Goal: Task Accomplishment & Management: Use online tool/utility

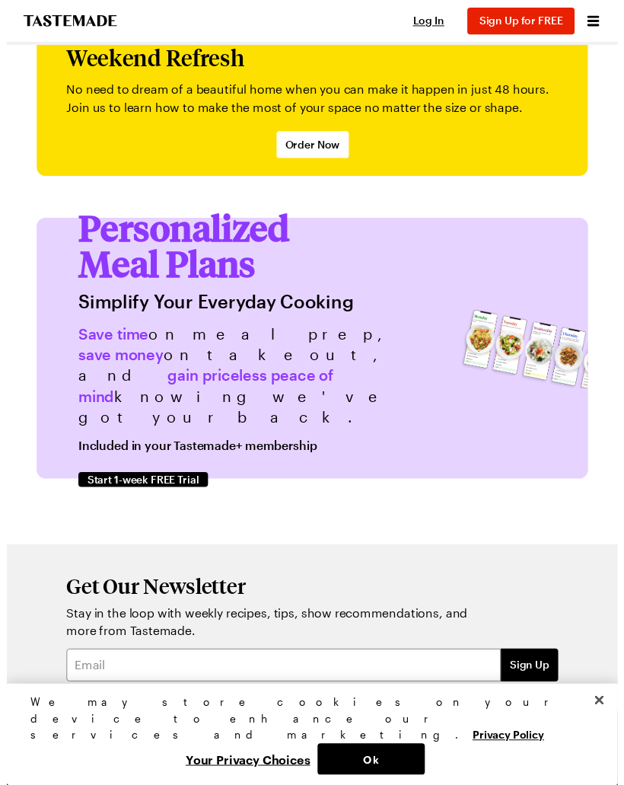
scroll to position [4386, 0]
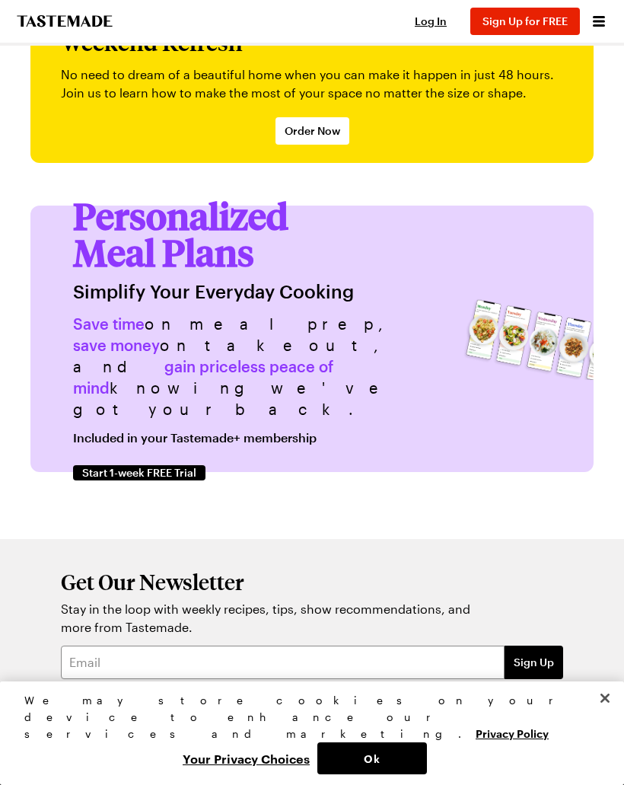
click at [235, 192] on span "Personalized Meal Plans" at bounding box center [184, 233] width 222 height 83
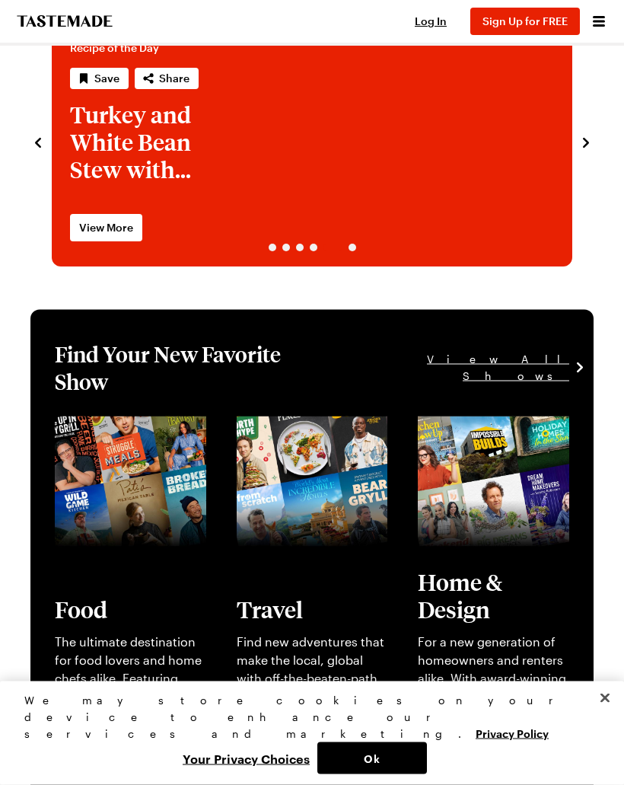
scroll to position [0, 0]
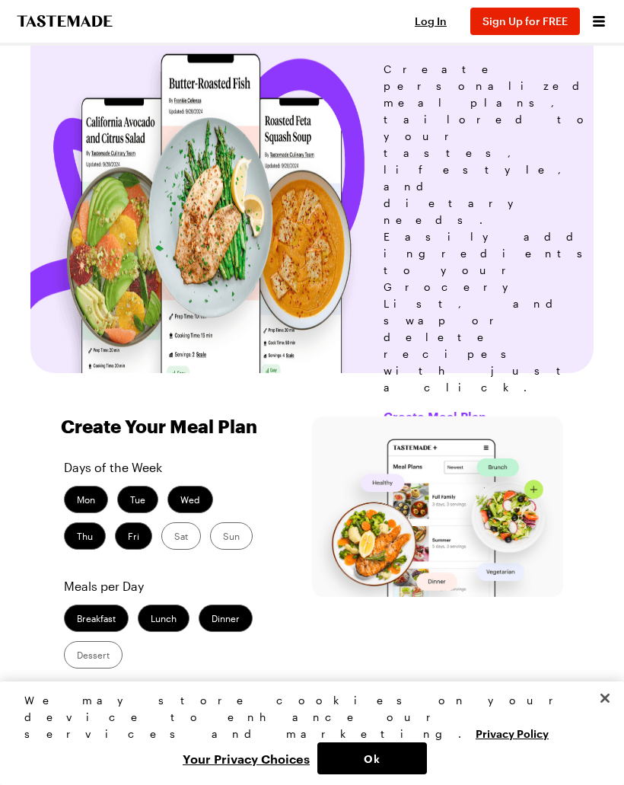
scroll to position [59, 0]
click at [96, 523] on label "Thu" at bounding box center [85, 536] width 42 height 27
click at [77, 538] on input "Thu" at bounding box center [77, 538] width 0 height 0
click at [132, 523] on label "Fri" at bounding box center [133, 536] width 37 height 27
click at [128, 538] on input "Fri" at bounding box center [128, 538] width 0 height 0
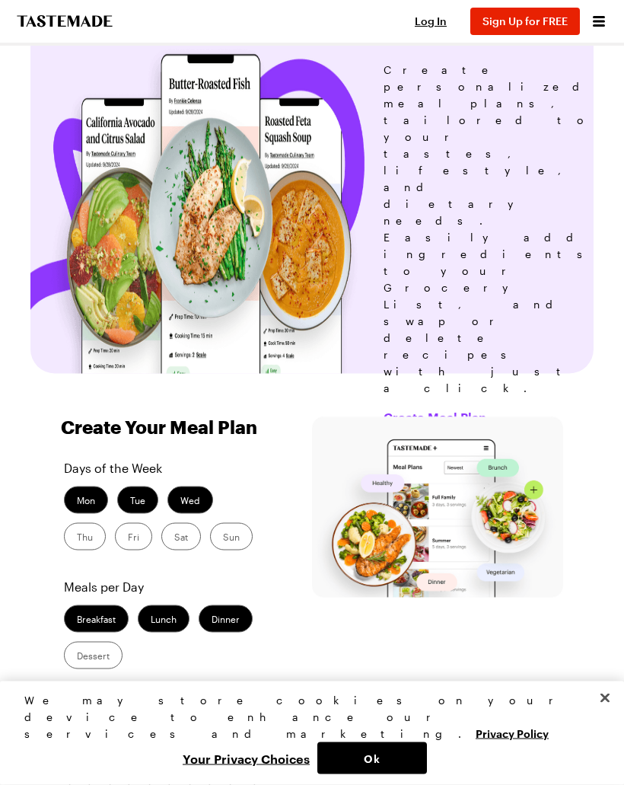
click at [109, 605] on label "Breakfast" at bounding box center [96, 618] width 65 height 27
click at [77, 621] on input "Breakfast" at bounding box center [77, 621] width 0 height 0
click at [167, 605] on label "Lunch" at bounding box center [164, 618] width 52 height 27
click at [151, 621] on input "Lunch" at bounding box center [151, 621] width 0 height 0
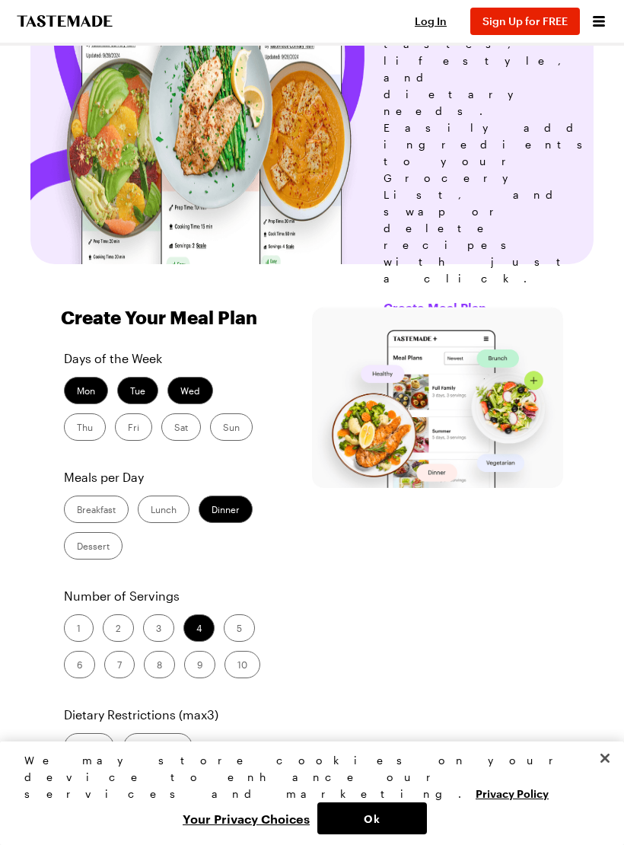
scroll to position [228, 0]
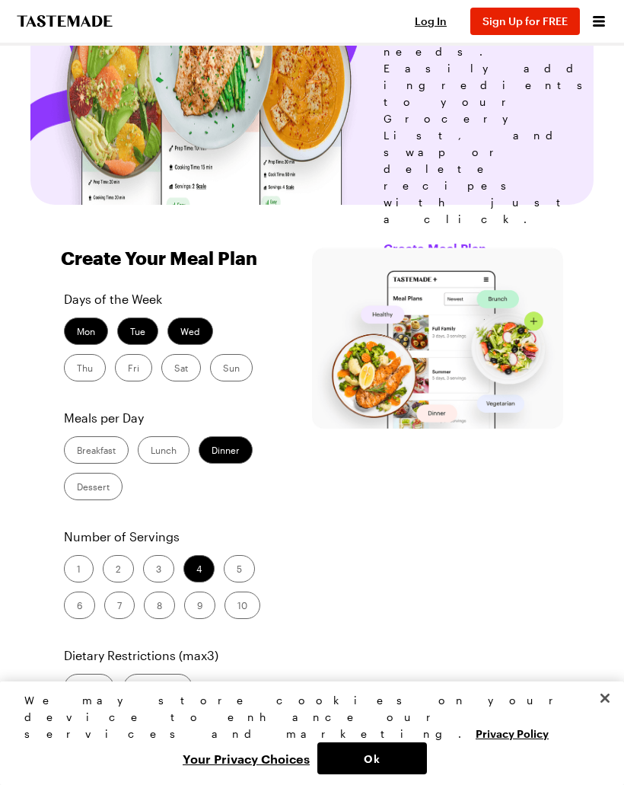
click at [155, 555] on label "3" at bounding box center [158, 568] width 31 height 27
click at [156, 570] on input "3" at bounding box center [156, 570] width 0 height 0
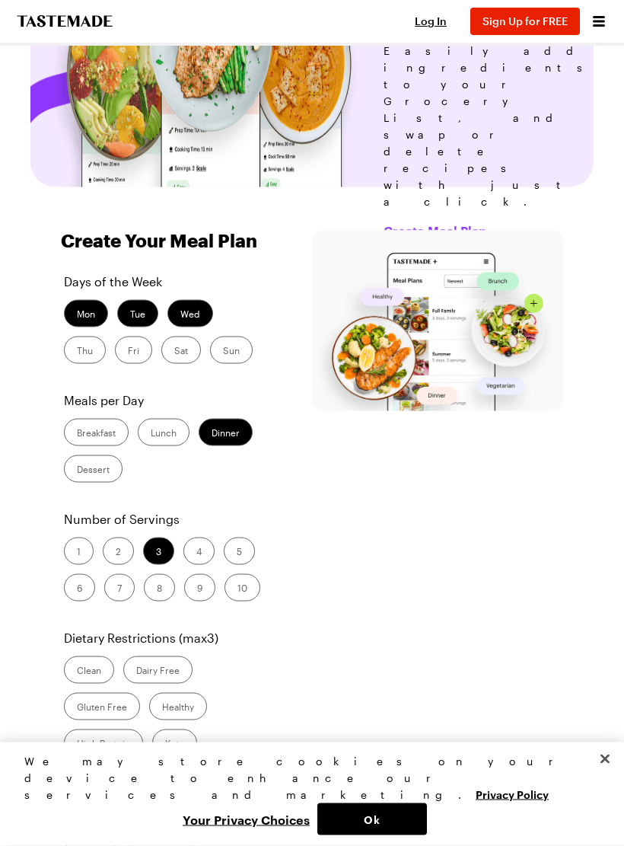
scroll to position [247, 0]
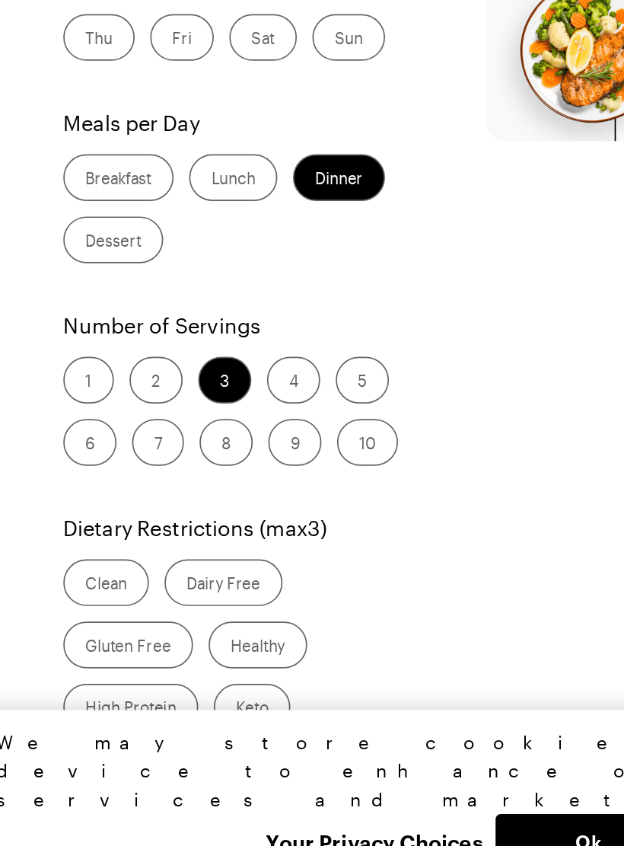
click at [142, 784] on label "Vegetarian" at bounding box center [162, 850] width 72 height 27
click at [139, 784] on input "Vegetarian" at bounding box center [139, 852] width 0 height 0
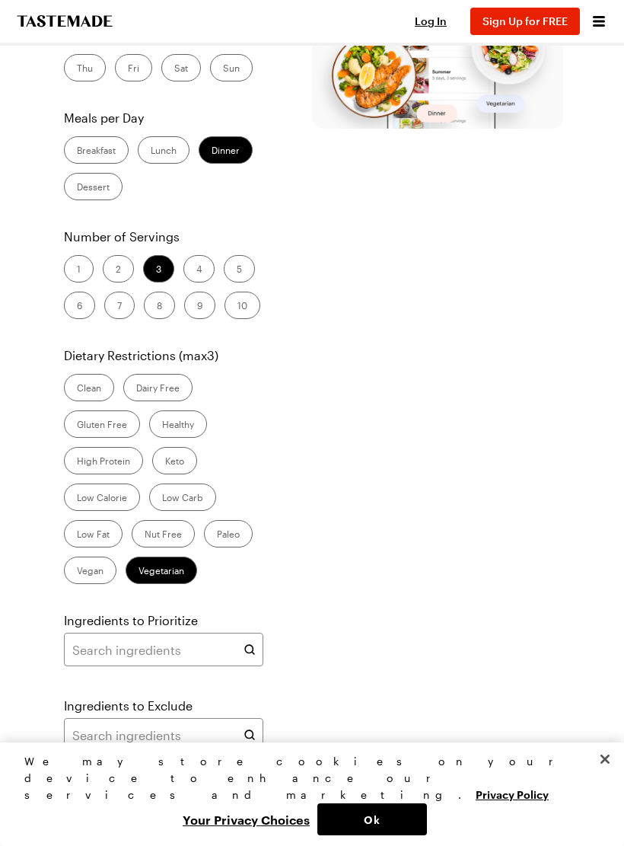
scroll to position [532, 0]
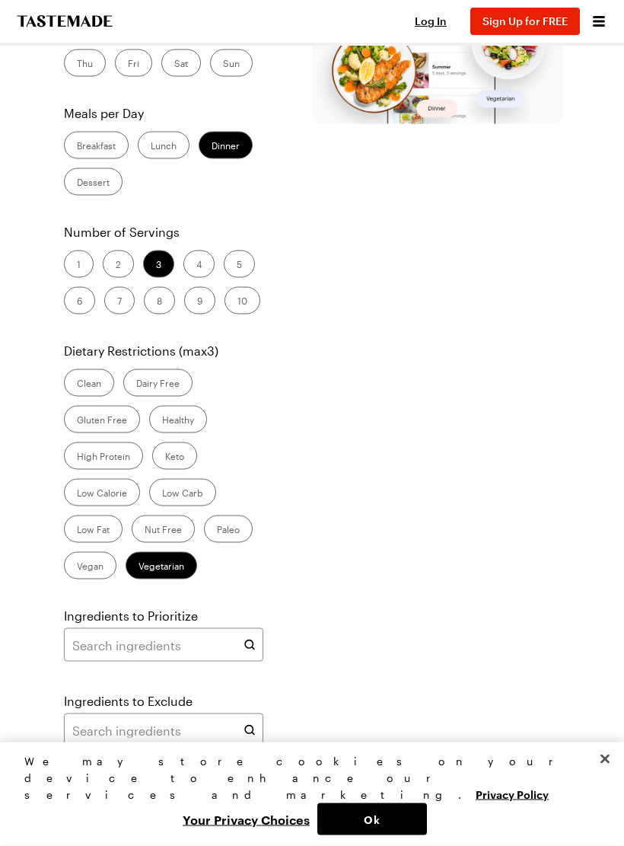
click at [124, 784] on span "Create Meal Plan" at bounding box center [144, 794] width 86 height 15
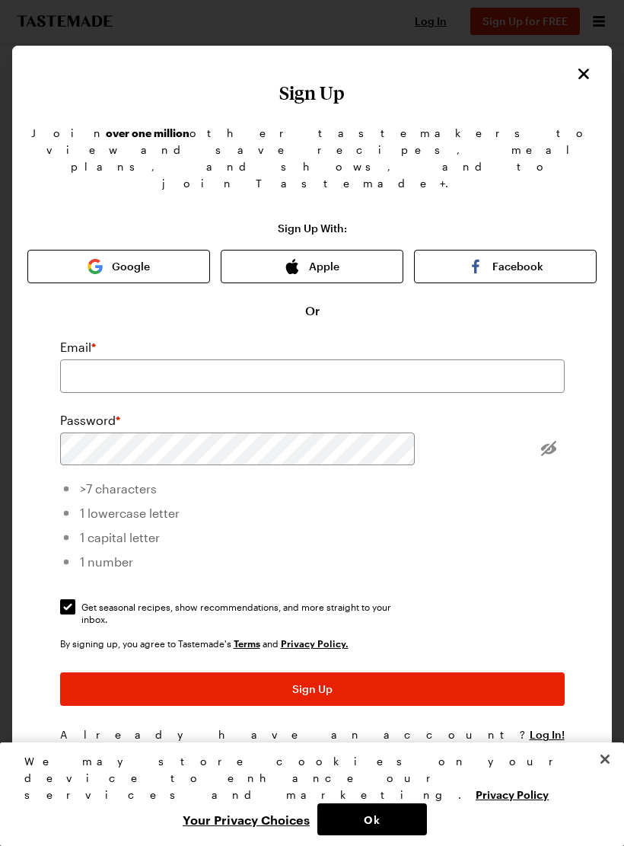
click at [574, 75] on button "Close" at bounding box center [584, 74] width 20 height 20
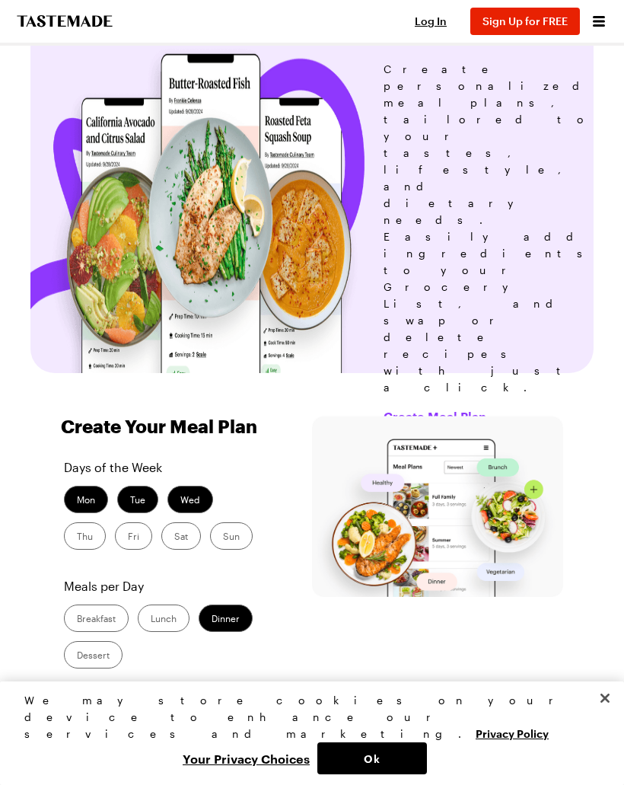
scroll to position [0, 0]
